Goal: Task Accomplishment & Management: Manage account settings

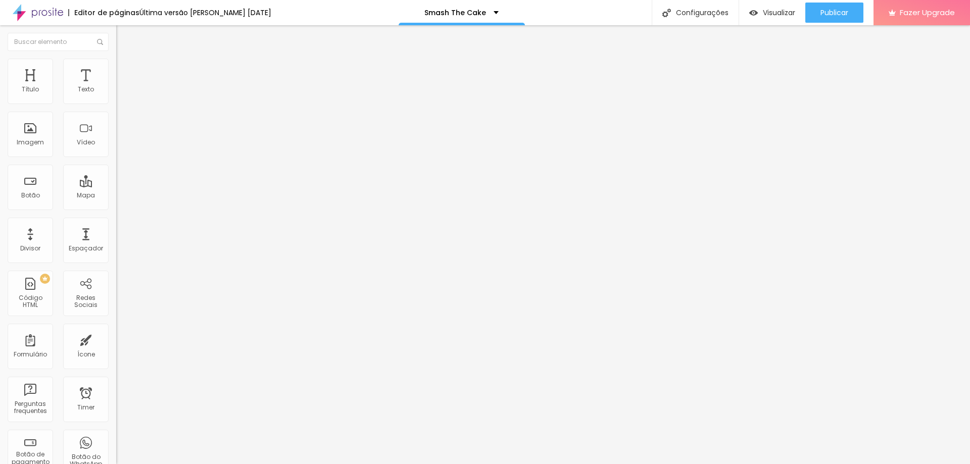
click at [116, 74] on li "Estilo" at bounding box center [174, 72] width 116 height 10
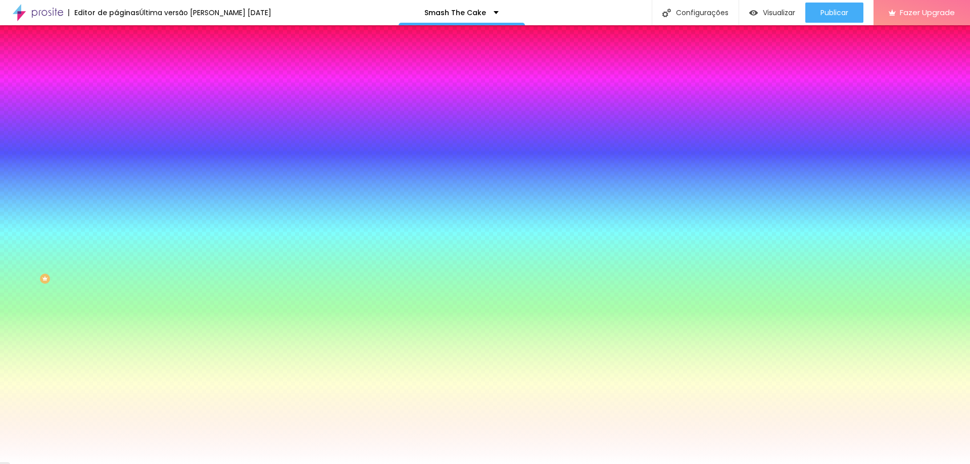
click at [116, 77] on li "Avançado" at bounding box center [174, 82] width 116 height 10
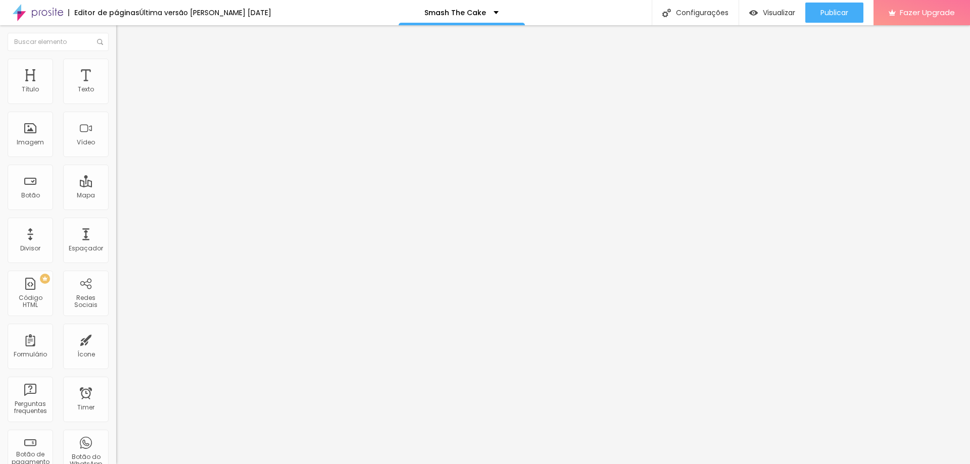
click at [116, 67] on li "Conteúdo" at bounding box center [174, 62] width 116 height 10
click at [116, 64] on li "Avançado" at bounding box center [174, 64] width 116 height 10
click at [116, 58] on img at bounding box center [120, 52] width 9 height 9
click at [116, 106] on div at bounding box center [174, 106] width 116 height 0
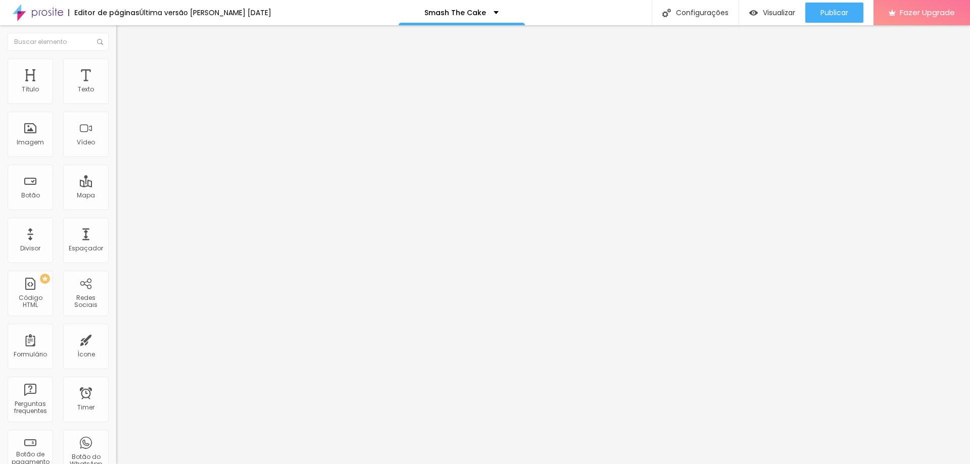
click at [116, 106] on div at bounding box center [174, 106] width 116 height 0
click at [116, 77] on li "Avançado" at bounding box center [174, 82] width 116 height 10
click at [687, 7] on div "Configurações" at bounding box center [695, 12] width 87 height 25
click at [773, 12] on span "Visualizar" at bounding box center [779, 13] width 32 height 8
